Goal: Transaction & Acquisition: Purchase product/service

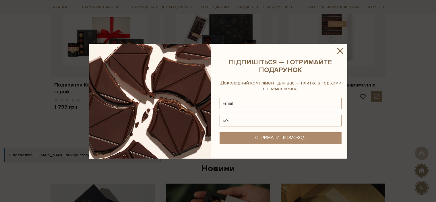
scroll to position [287, 0]
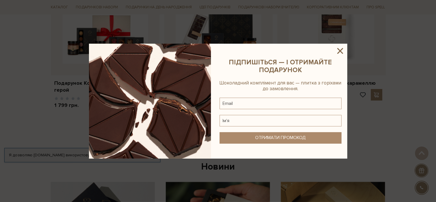
click at [340, 51] on icon at bounding box center [340, 51] width 6 height 6
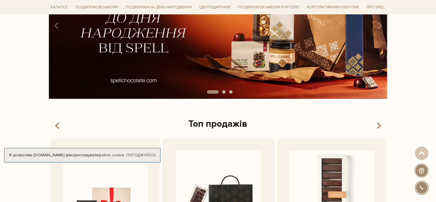
scroll to position [0, 0]
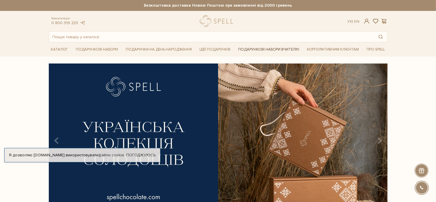
click at [267, 49] on link "Подарункові набори Вчителю" at bounding box center [269, 49] width 66 height 10
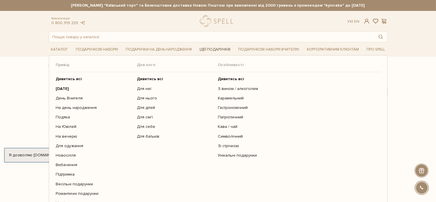
click at [212, 48] on link "Ідеї подарунків" at bounding box center [215, 49] width 36 height 9
click at [144, 87] on link "Для неї" at bounding box center [175, 88] width 77 height 5
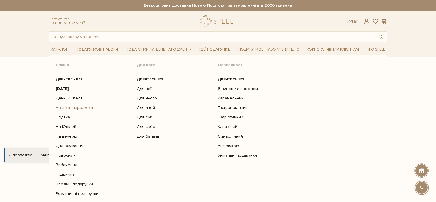
click at [69, 107] on link "На день народження" at bounding box center [94, 107] width 77 height 5
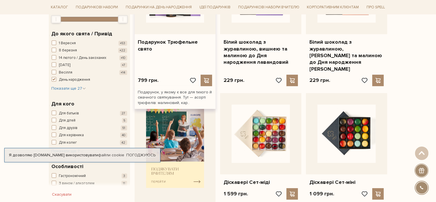
scroll to position [115, 0]
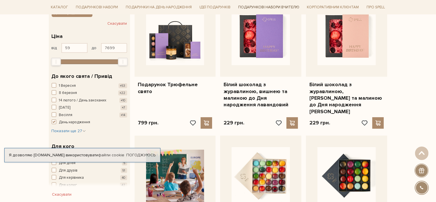
click at [267, 6] on link "Подарункові набори Вчителю" at bounding box center [269, 7] width 66 height 10
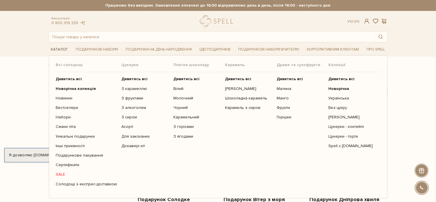
click at [53, 51] on link "Каталог" at bounding box center [60, 49] width 22 height 9
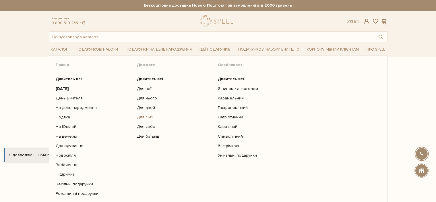
scroll to position [86, 0]
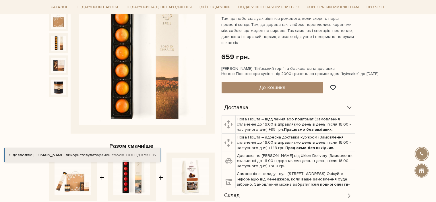
click at [56, 48] on img at bounding box center [58, 43] width 15 height 15
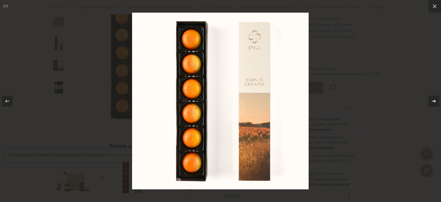
click at [435, 101] on icon at bounding box center [434, 100] width 4 height 3
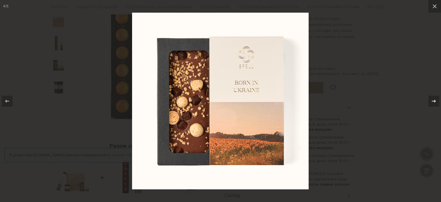
click at [435, 101] on icon at bounding box center [434, 100] width 4 height 3
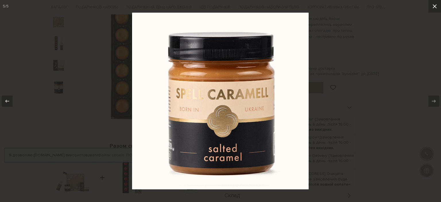
click at [433, 7] on icon at bounding box center [434, 6] width 7 height 7
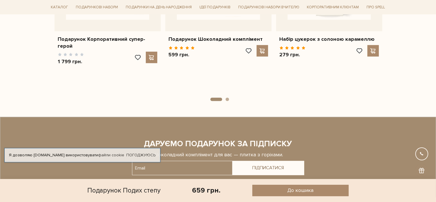
scroll to position [488, 0]
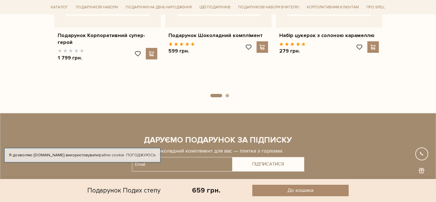
click at [228, 96] on button "2" at bounding box center [227, 95] width 3 height 3
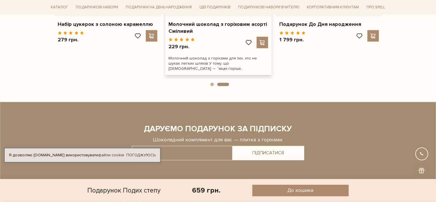
scroll to position [517, 0]
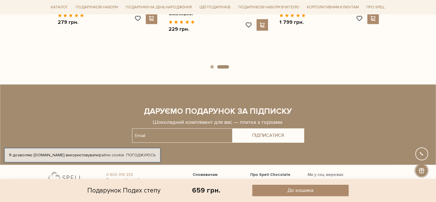
click at [226, 69] on button "2" at bounding box center [223, 66] width 12 height 3
click at [230, 66] on ul "1 2" at bounding box center [218, 65] width 332 height 5
click at [228, 67] on button "2" at bounding box center [223, 66] width 12 height 3
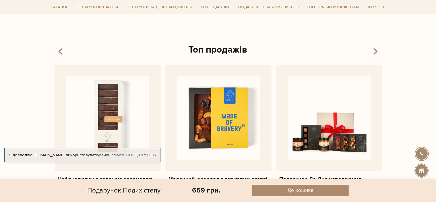
scroll to position [172, 0]
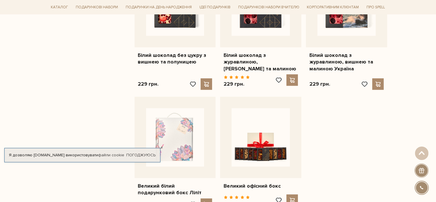
scroll to position [603, 0]
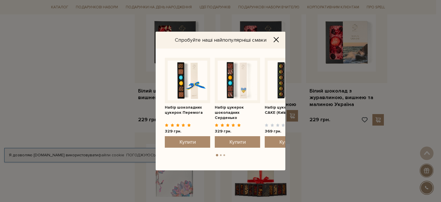
click at [277, 39] on icon "Close" at bounding box center [276, 39] width 5 height 5
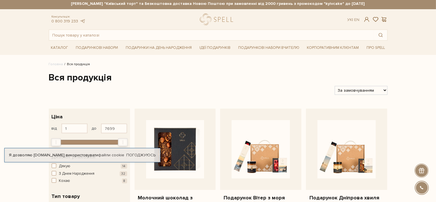
scroll to position [57, 0]
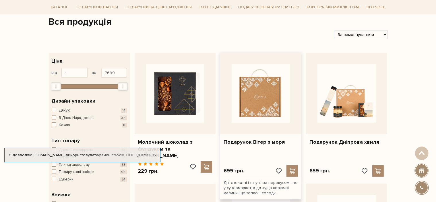
click at [269, 95] on img at bounding box center [261, 93] width 58 height 58
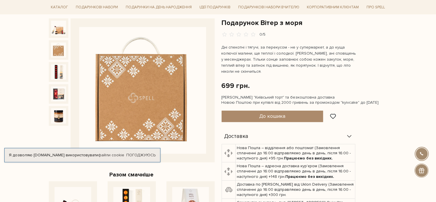
click at [54, 48] on img at bounding box center [58, 49] width 15 height 15
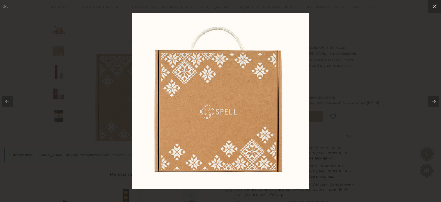
click at [434, 102] on icon at bounding box center [434, 100] width 4 height 3
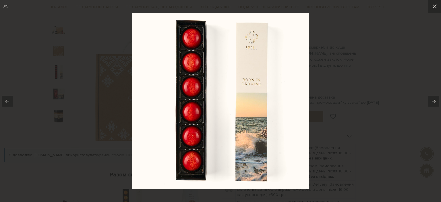
click at [435, 100] on icon at bounding box center [433, 101] width 7 height 7
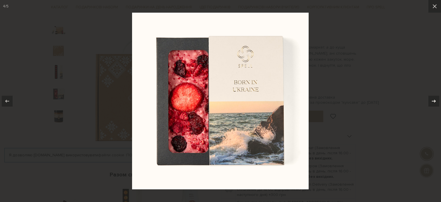
click at [434, 101] on icon at bounding box center [433, 101] width 7 height 7
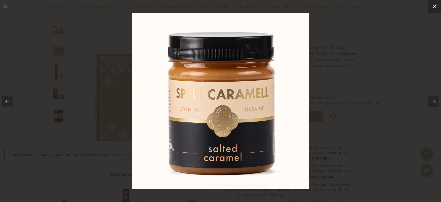
click at [433, 11] on button at bounding box center [434, 6] width 13 height 13
